Goal: Transaction & Acquisition: Book appointment/travel/reservation

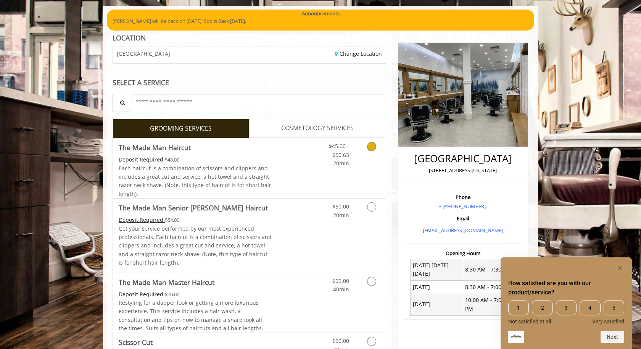
scroll to position [81, 0]
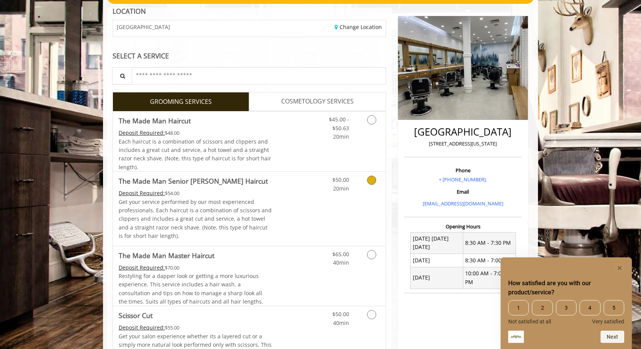
click at [311, 217] on link "Discounted Price" at bounding box center [294, 209] width 45 height 74
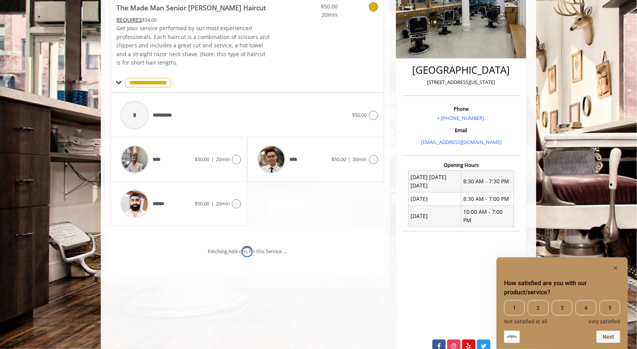
scroll to position [160, 0]
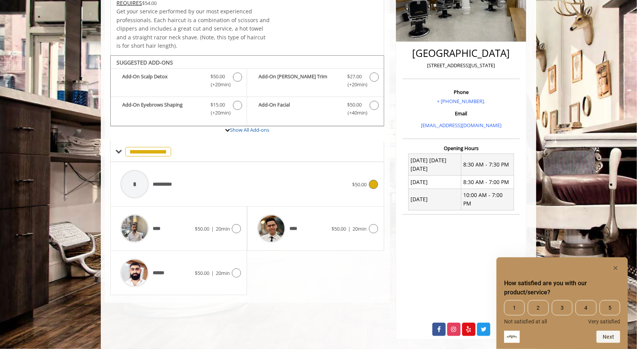
click at [137, 182] on div at bounding box center [134, 184] width 29 height 29
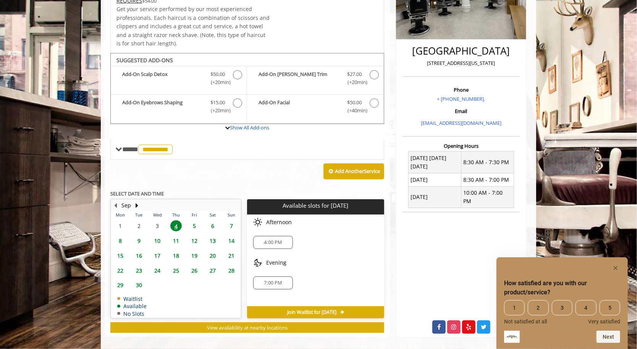
scroll to position [167, 0]
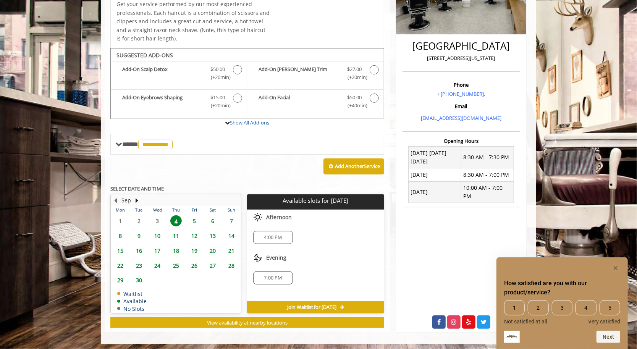
click at [287, 236] on span "4:00 PM" at bounding box center [273, 237] width 32 height 6
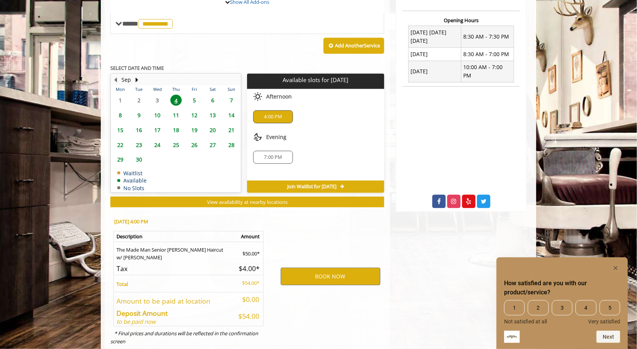
scroll to position [304, 0]
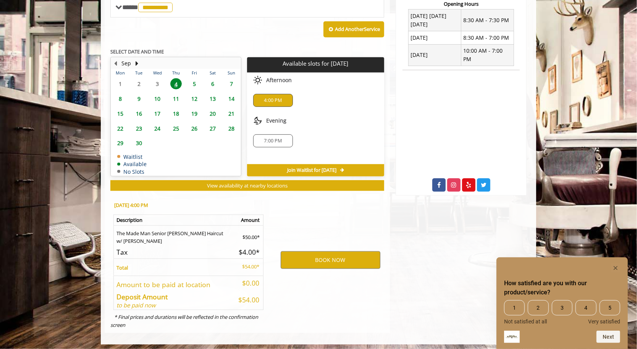
click at [320, 167] on span "Join Waitlist for [DATE]" at bounding box center [311, 170] width 49 height 6
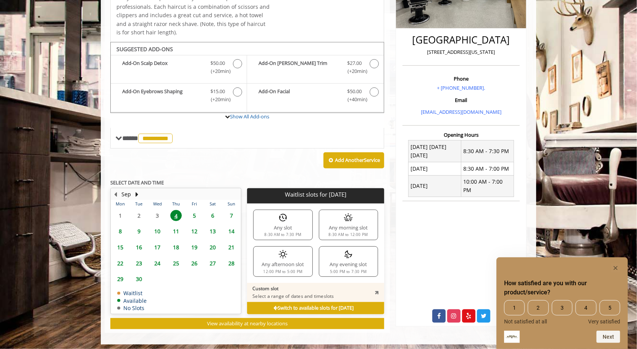
click at [299, 255] on div "Any afternoon slot 12:00 PM to 5:00 PM" at bounding box center [282, 261] width 59 height 31
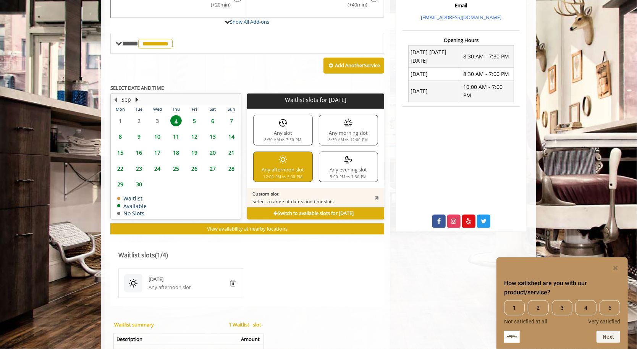
scroll to position [268, 0]
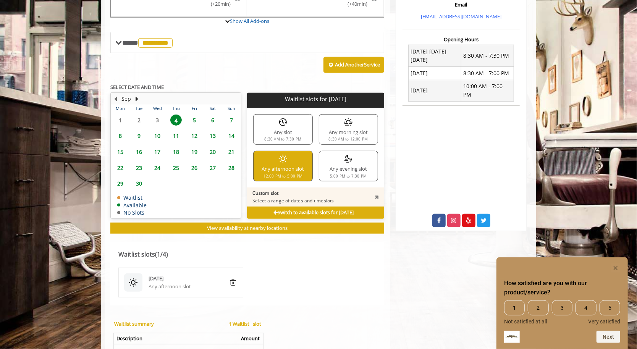
click at [318, 212] on b "Switch to available slots for [DATE]" at bounding box center [313, 212] width 80 height 6
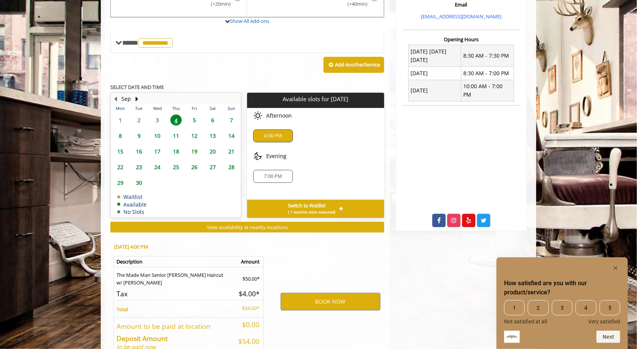
click at [273, 129] on div "4:00 PM" at bounding box center [272, 135] width 39 height 13
click at [334, 301] on button "BOOK NOW" at bounding box center [331, 302] width 100 height 18
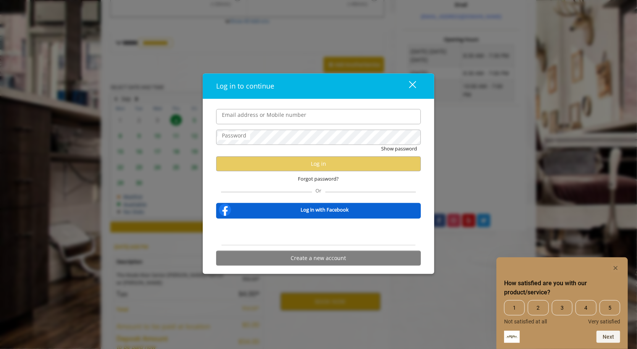
type input "**********"
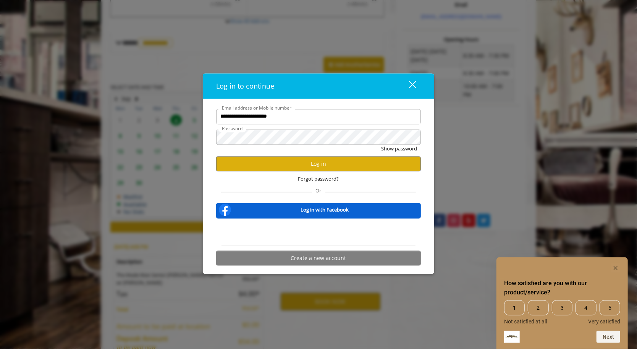
scroll to position [0, 0]
